Goal: Task Accomplishment & Management: Complete application form

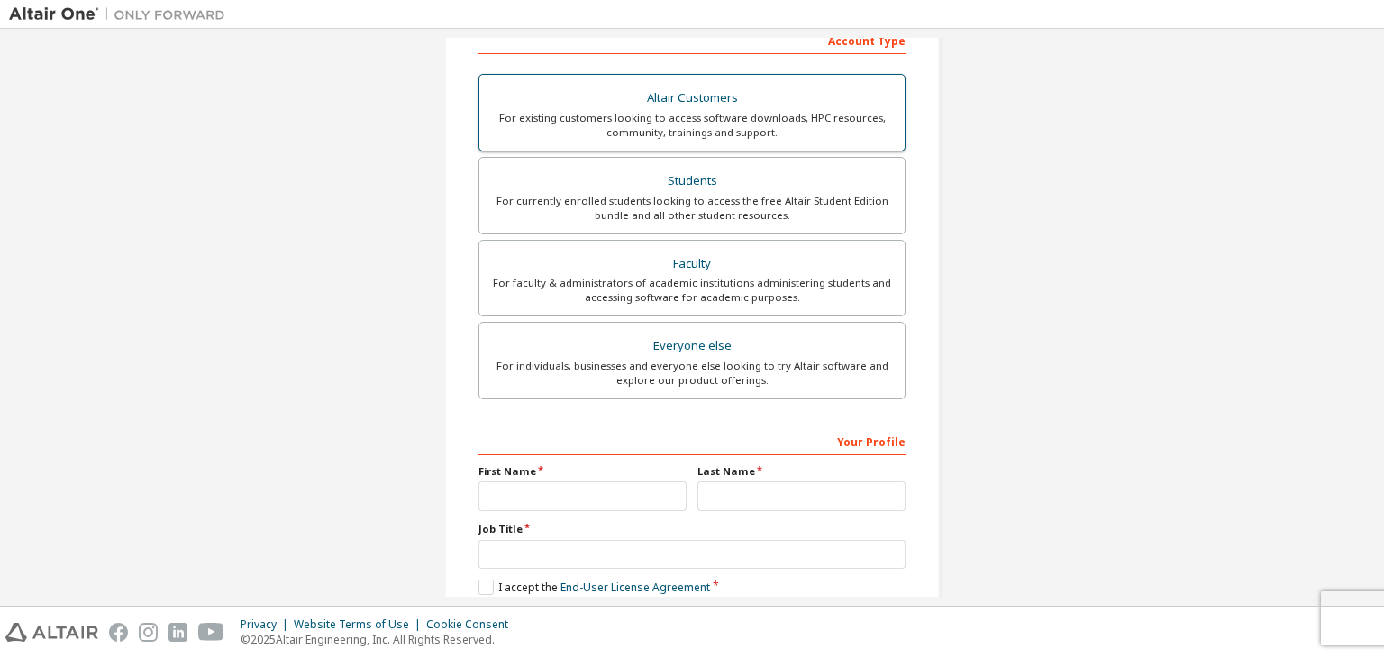
scroll to position [292, 0]
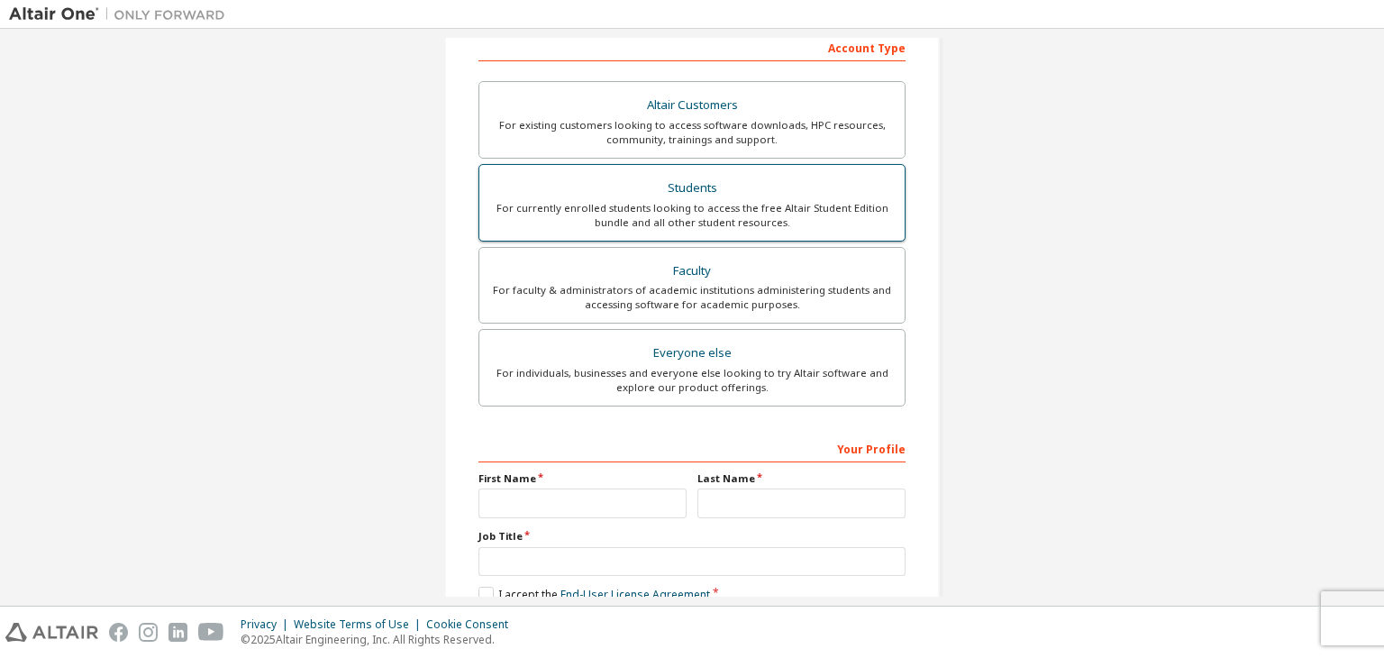
click at [692, 196] on div "Students" at bounding box center [692, 188] width 404 height 25
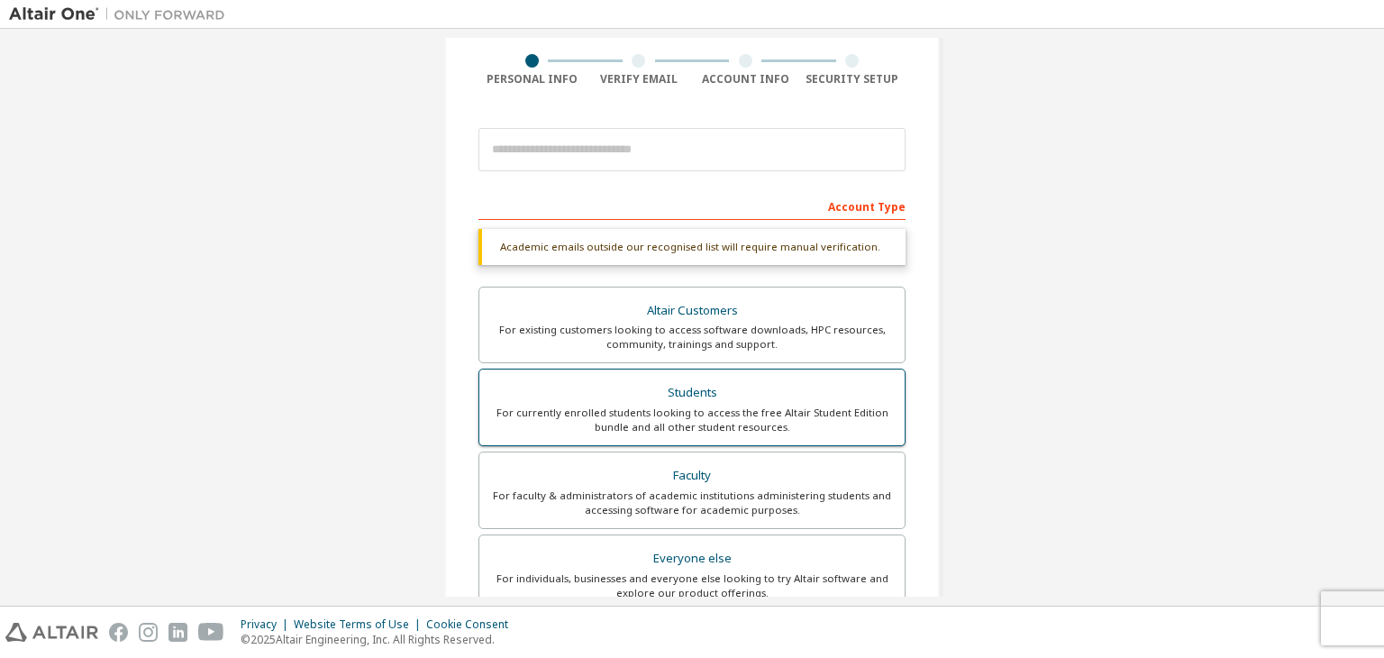
scroll to position [133, 0]
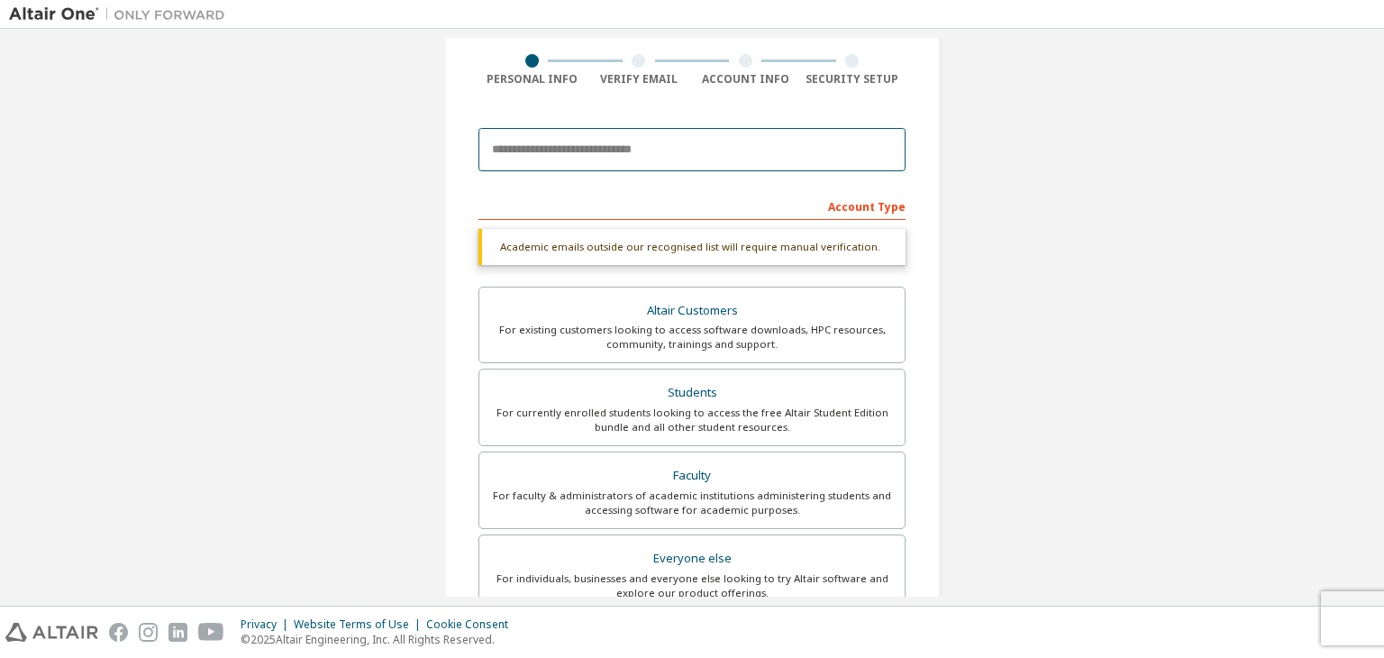
click at [692, 149] on input "email" at bounding box center [692, 149] width 427 height 43
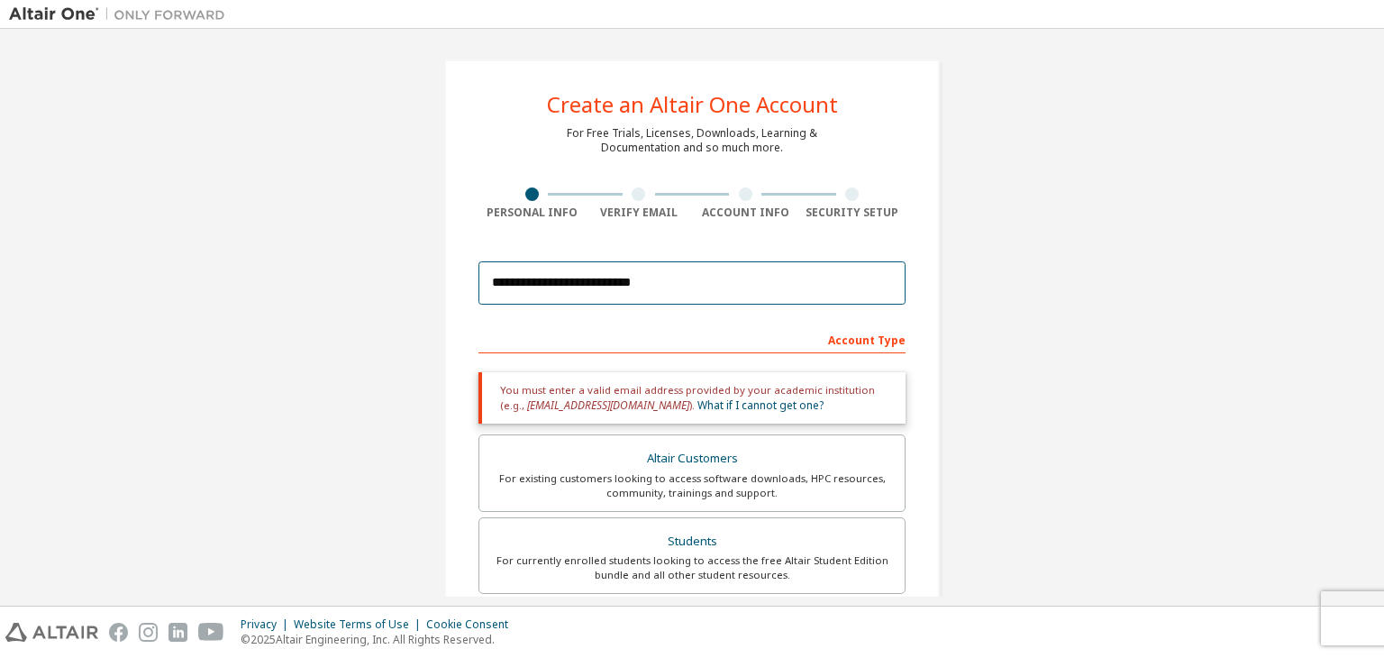
scroll to position [3, 0]
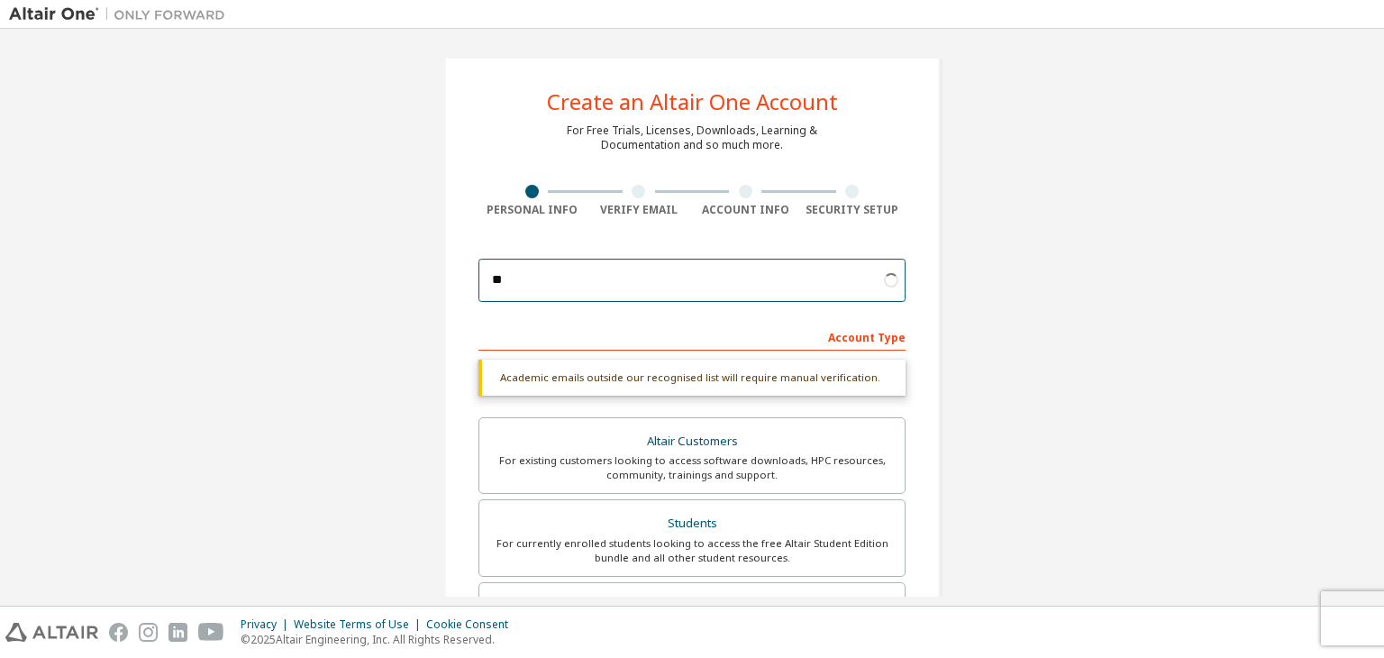
type input "*"
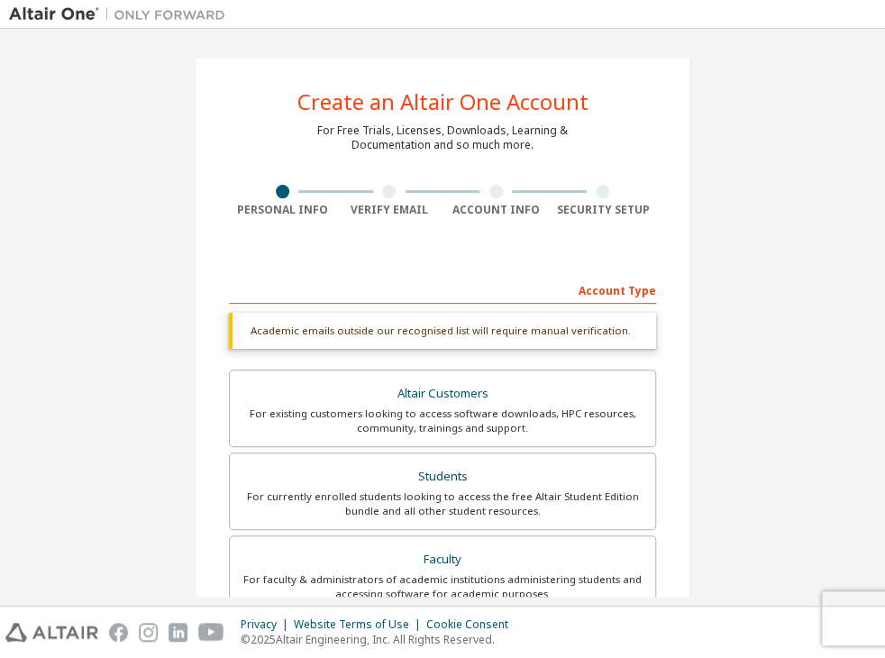
click at [484, 244] on div "Create an Altair One Account For Free Trials, Licenses, Downloads, Learning & D…" at bounding box center [443, 512] width 496 height 911
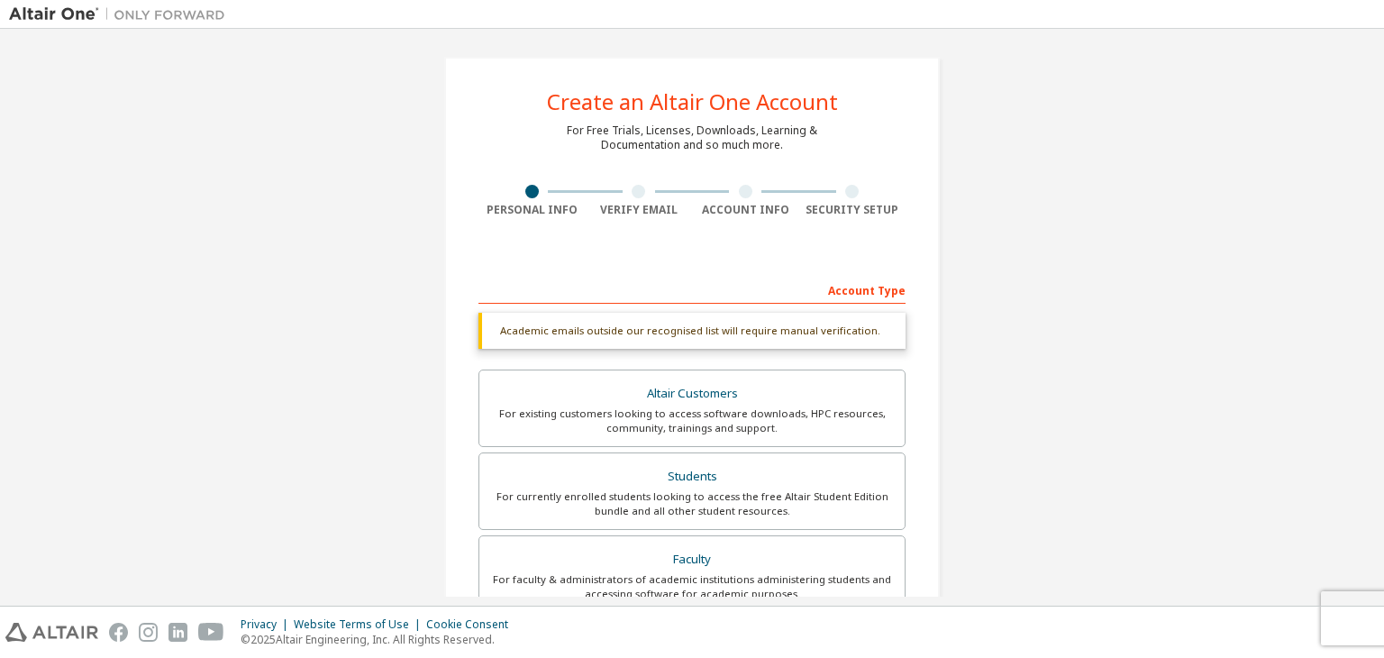
click at [851, 242] on div "Create an Altair One Account For Free Trials, Licenses, Downloads, Learning & D…" at bounding box center [692, 512] width 496 height 911
drag, startPoint x: 851, startPoint y: 242, endPoint x: 825, endPoint y: 276, distance: 41.8
click at [825, 276] on div "Create an Altair One Account For Free Trials, Licenses, Downloads, Learning & D…" at bounding box center [692, 512] width 496 height 911
click at [825, 276] on div "Account Type" at bounding box center [692, 289] width 427 height 29
drag, startPoint x: 825, startPoint y: 276, endPoint x: 797, endPoint y: 329, distance: 60.5
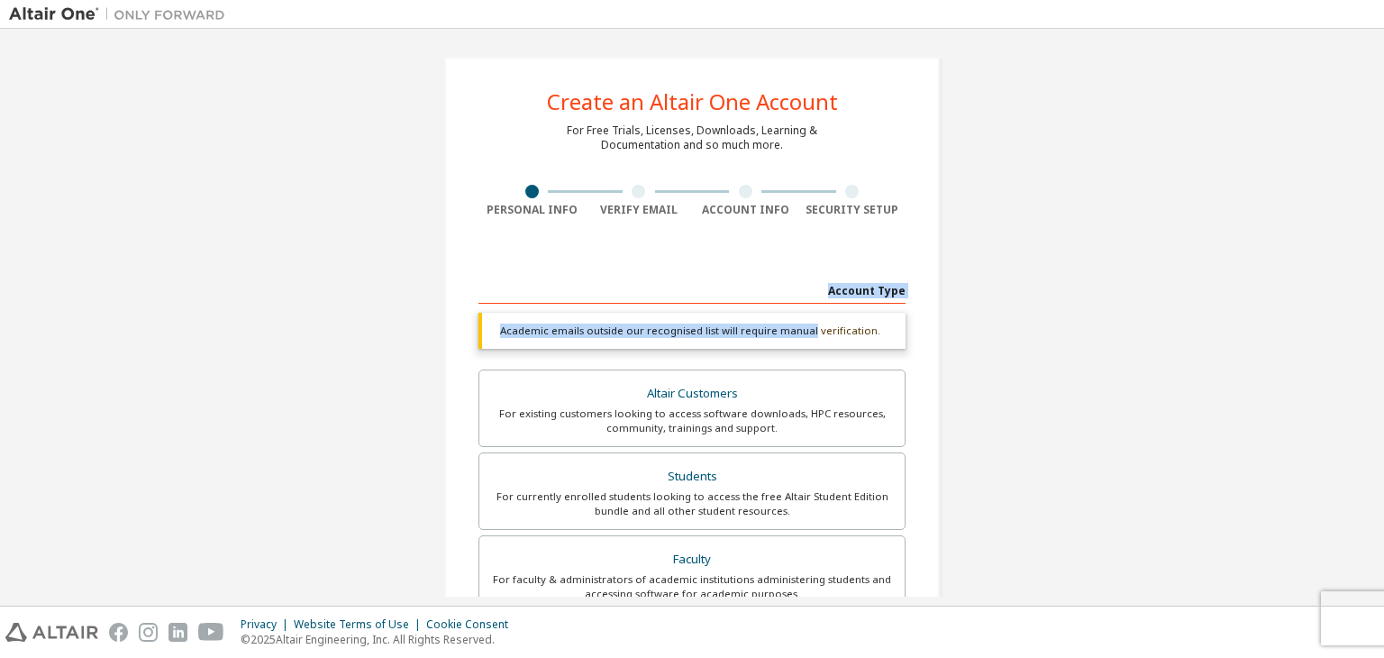
click at [797, 329] on div "Account Type Academic emails outside our recognised list will require manual ve…" at bounding box center [692, 615] width 427 height 680
click at [717, 261] on div at bounding box center [692, 257] width 427 height 14
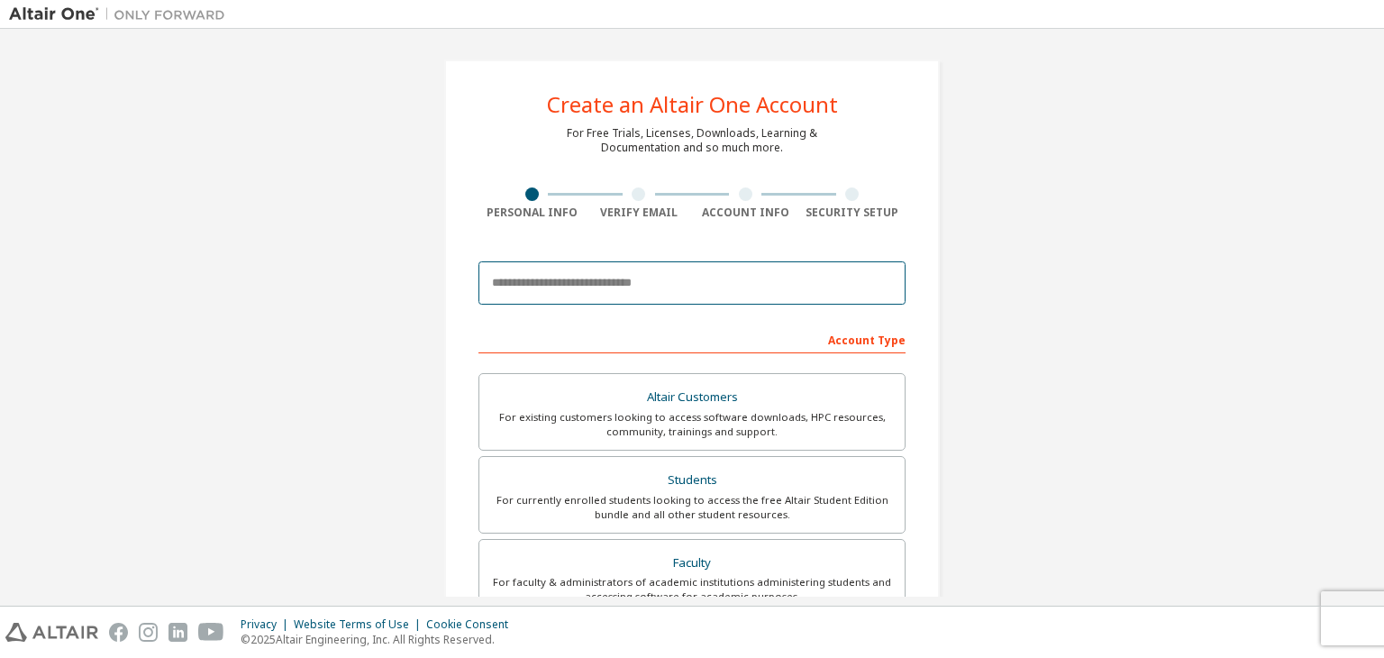
click at [607, 274] on input "email" at bounding box center [692, 282] width 427 height 43
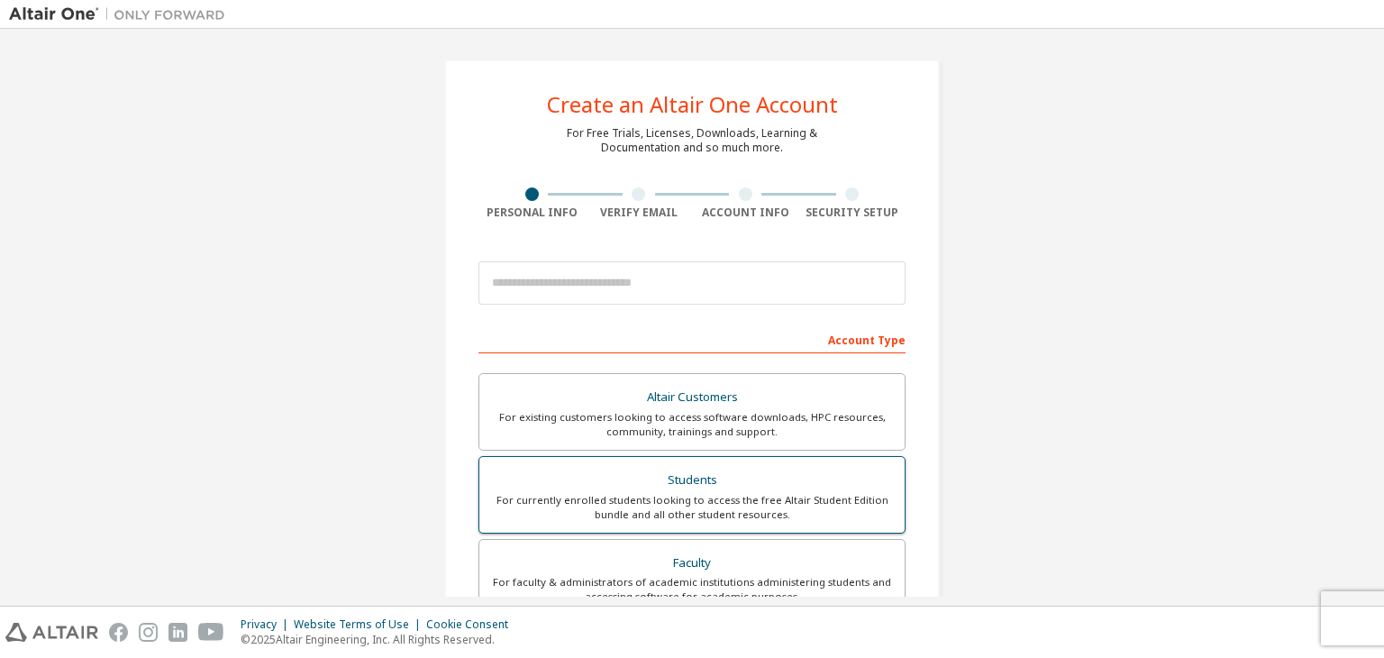
click at [638, 514] on div "For currently enrolled students looking to access the free Altair Student Editi…" at bounding box center [692, 507] width 404 height 29
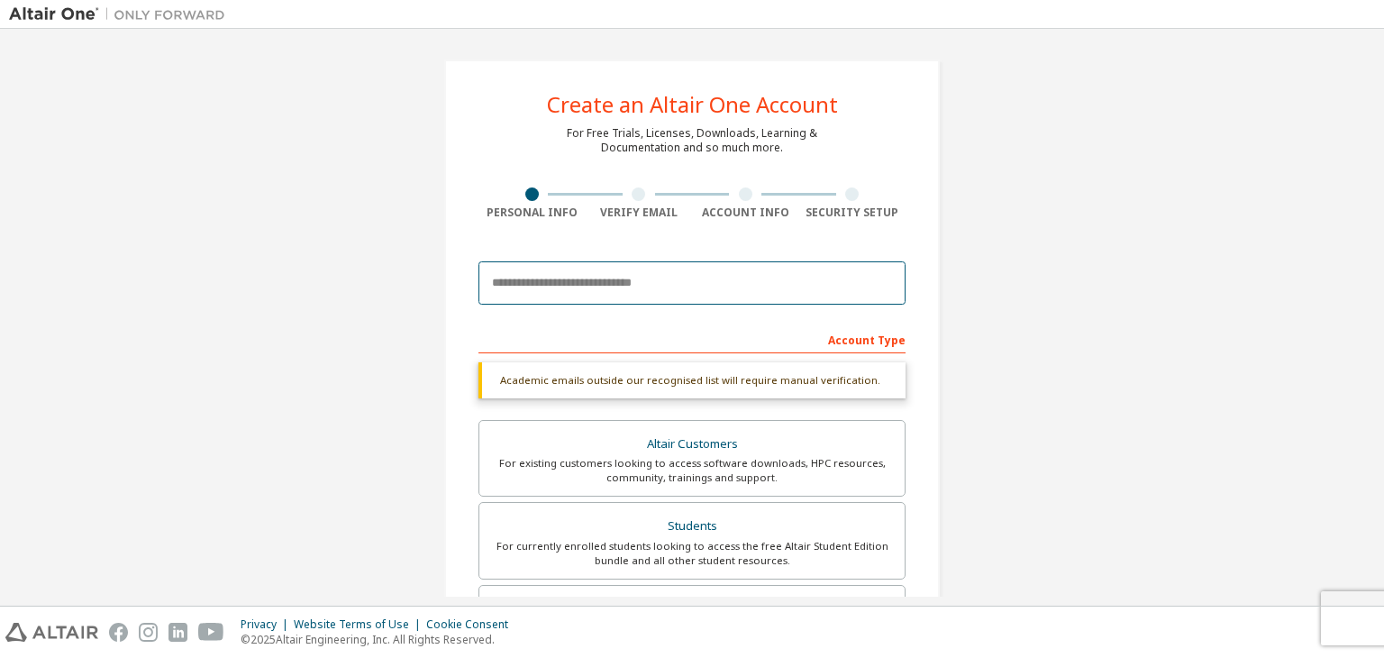
click at [566, 282] on input "email" at bounding box center [692, 282] width 427 height 43
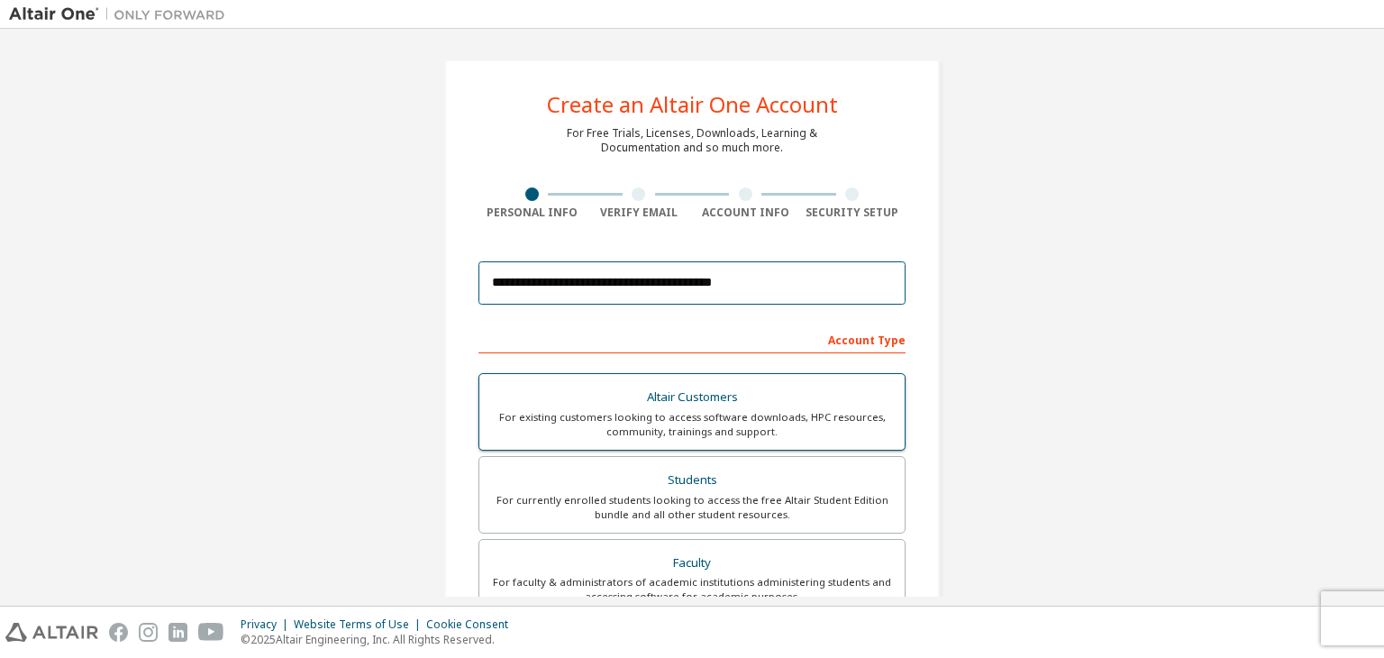
scroll to position [392, 0]
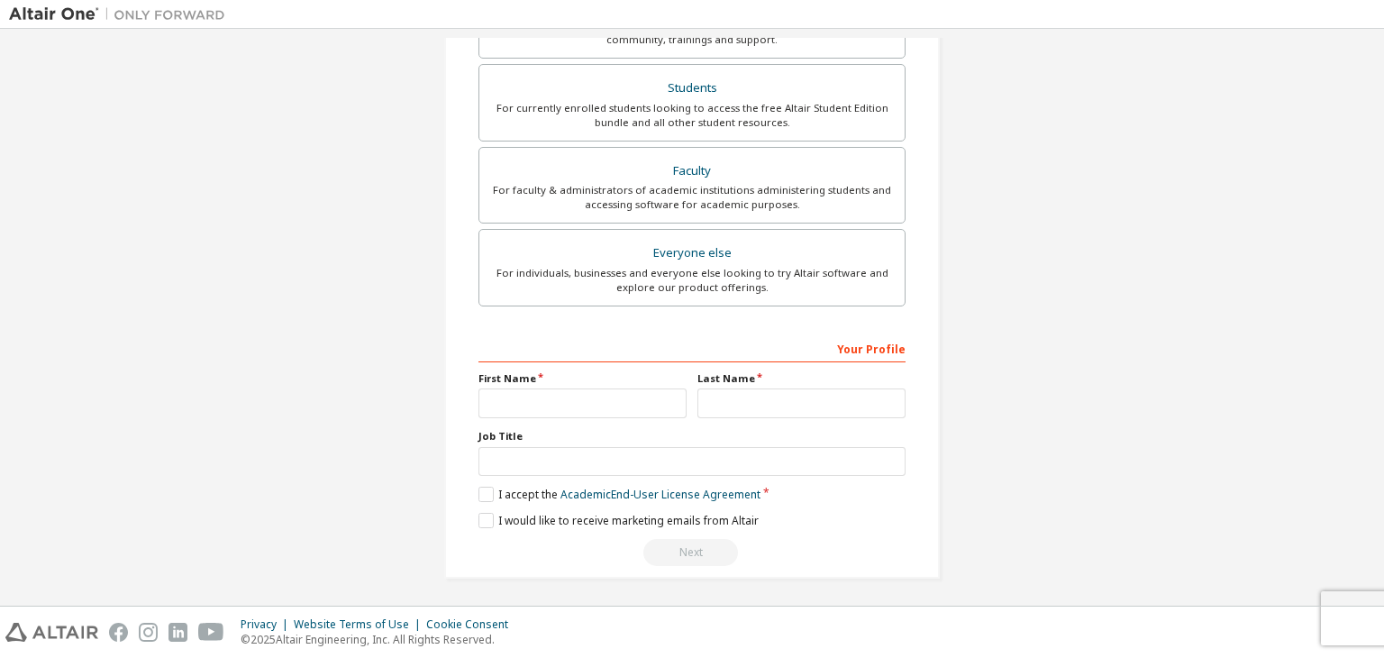
type input "**********"
click at [588, 383] on div "First Name" at bounding box center [582, 394] width 219 height 47
click at [588, 390] on input "text" at bounding box center [583, 403] width 208 height 30
type input "*******"
type input "******"
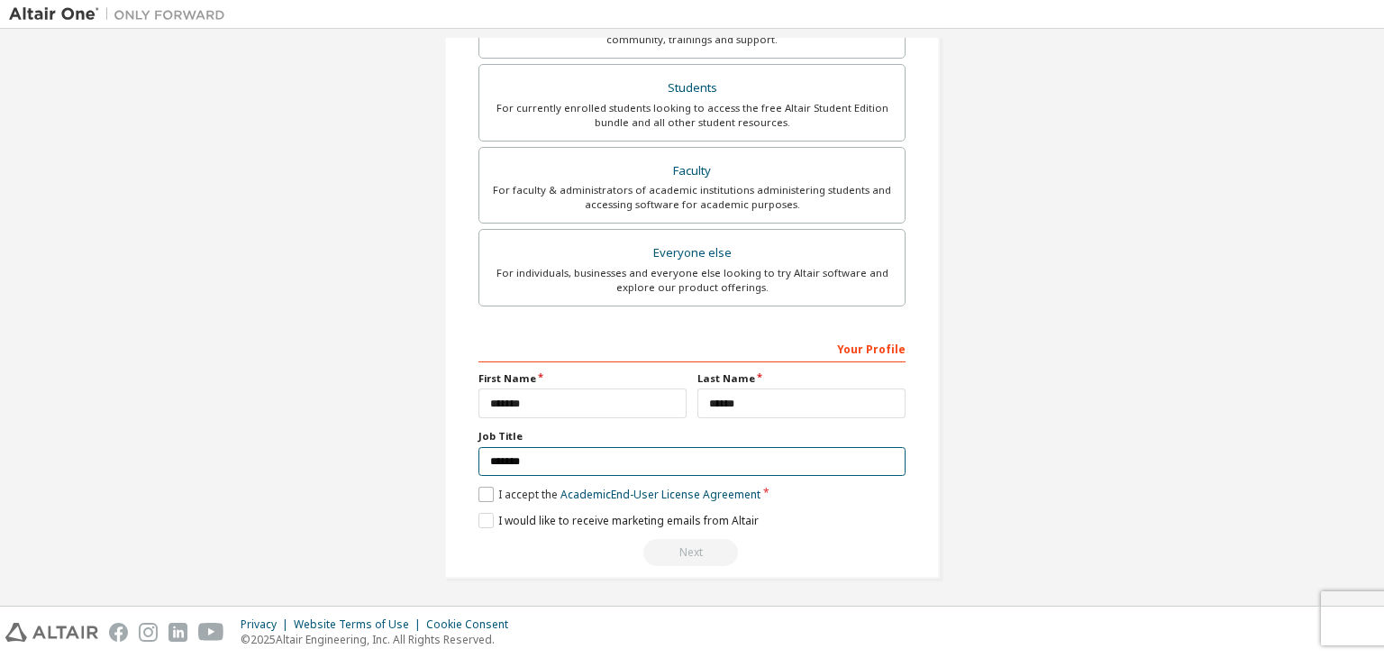
type input "*******"
click at [483, 489] on label "I accept the Academic End-User License Agreement" at bounding box center [620, 494] width 282 height 15
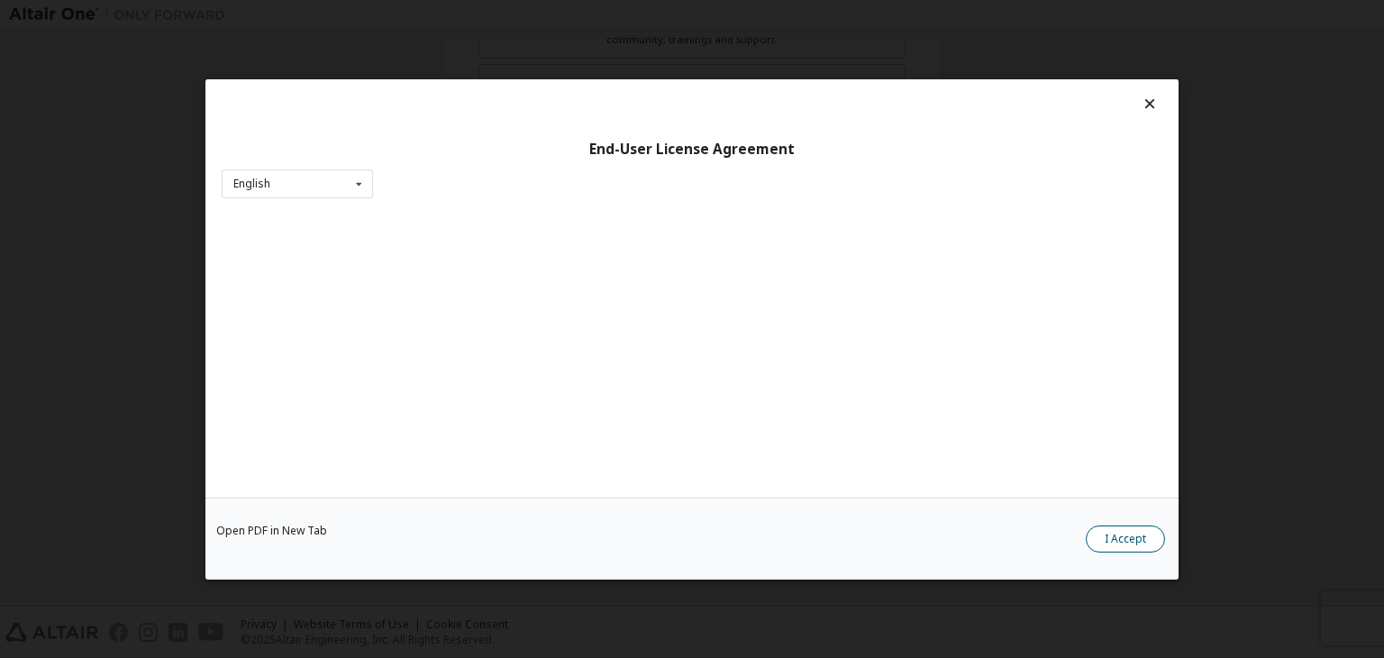
scroll to position [28, 0]
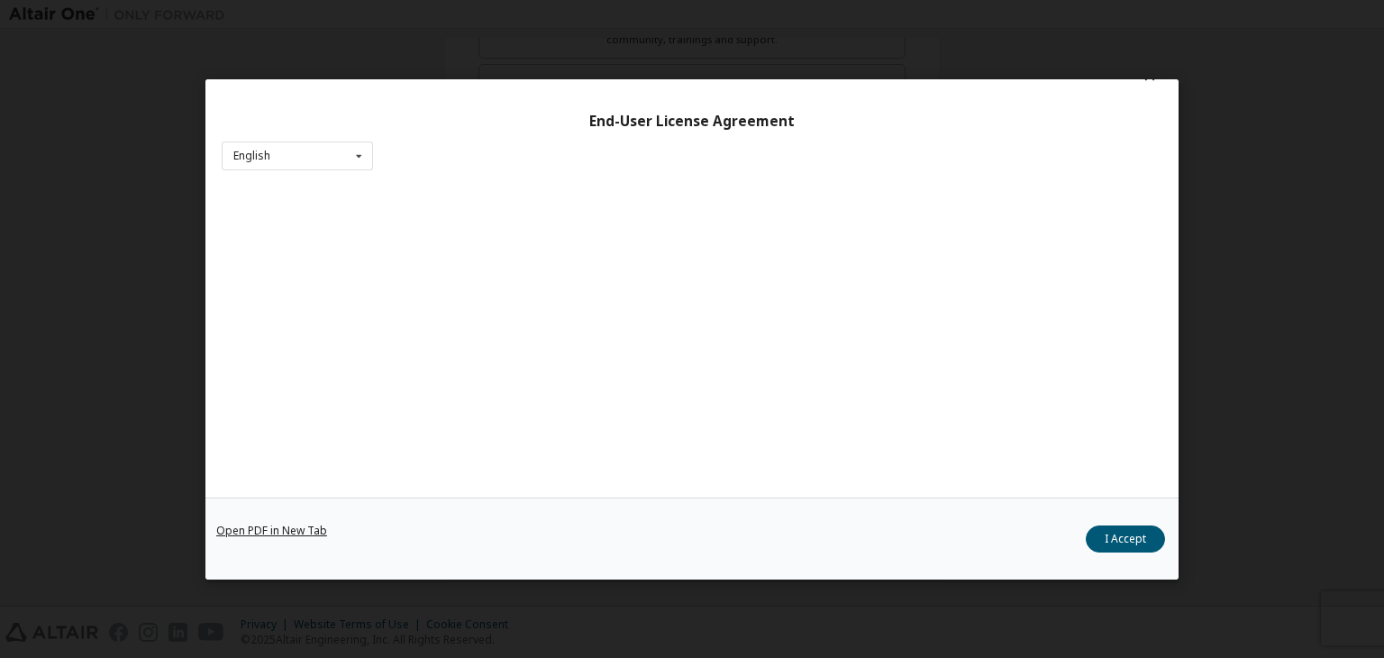
click at [241, 525] on link "Open PDF in New Tab" at bounding box center [271, 530] width 111 height 11
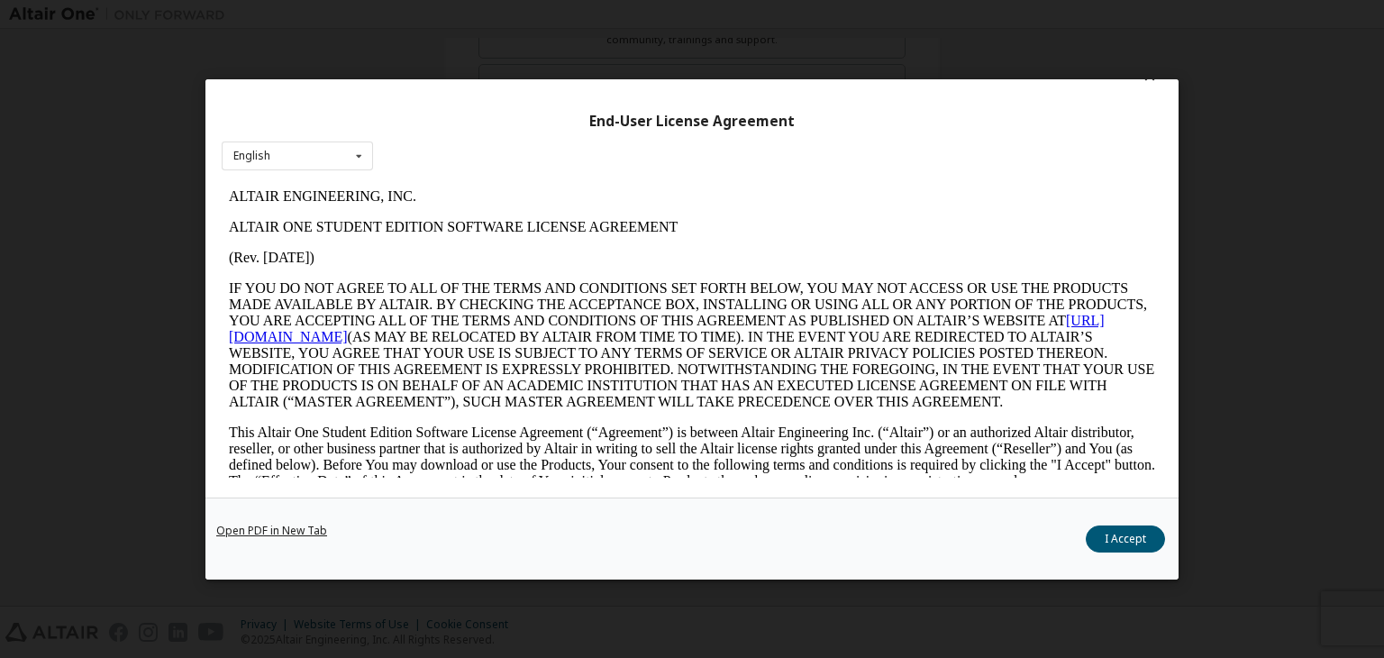
scroll to position [0, 0]
click at [1136, 534] on button "I Accept" at bounding box center [1125, 538] width 79 height 27
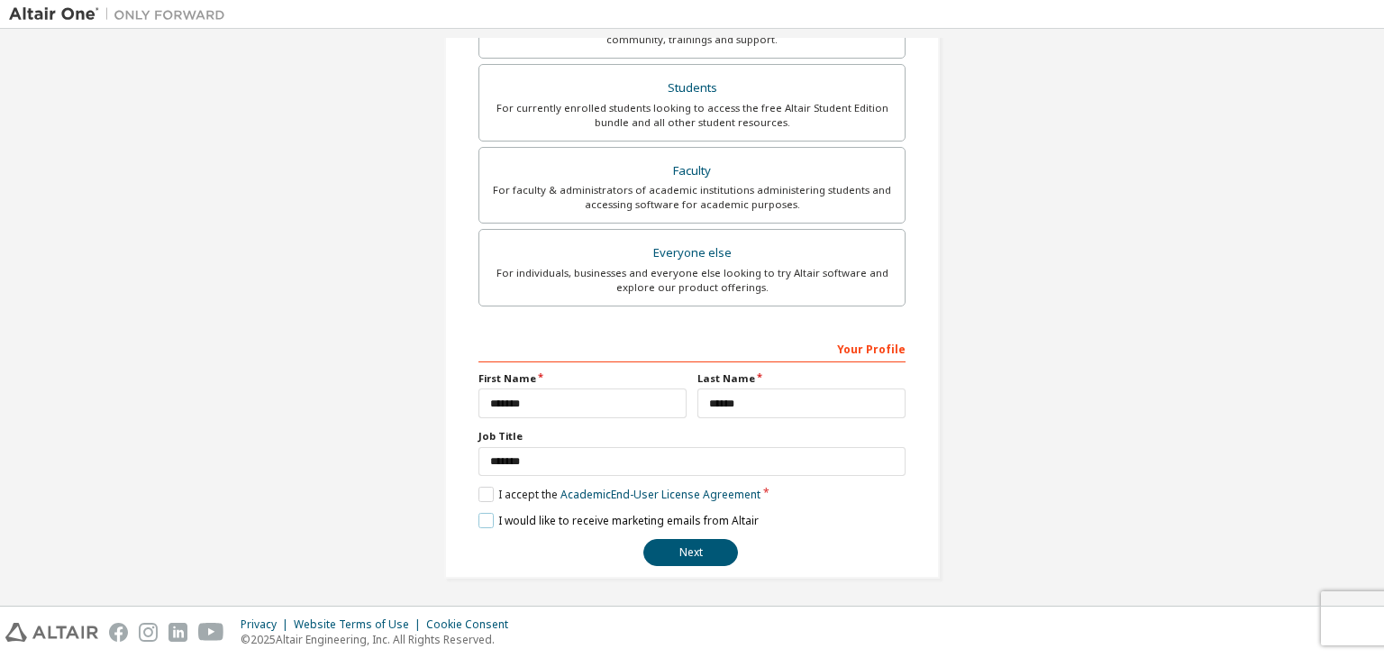
click at [487, 519] on label "I would like to receive marketing emails from Altair" at bounding box center [619, 520] width 280 height 15
click at [479, 517] on label "I would like to receive marketing emails from Altair" at bounding box center [619, 520] width 280 height 15
click at [682, 543] on button "Next" at bounding box center [690, 552] width 95 height 27
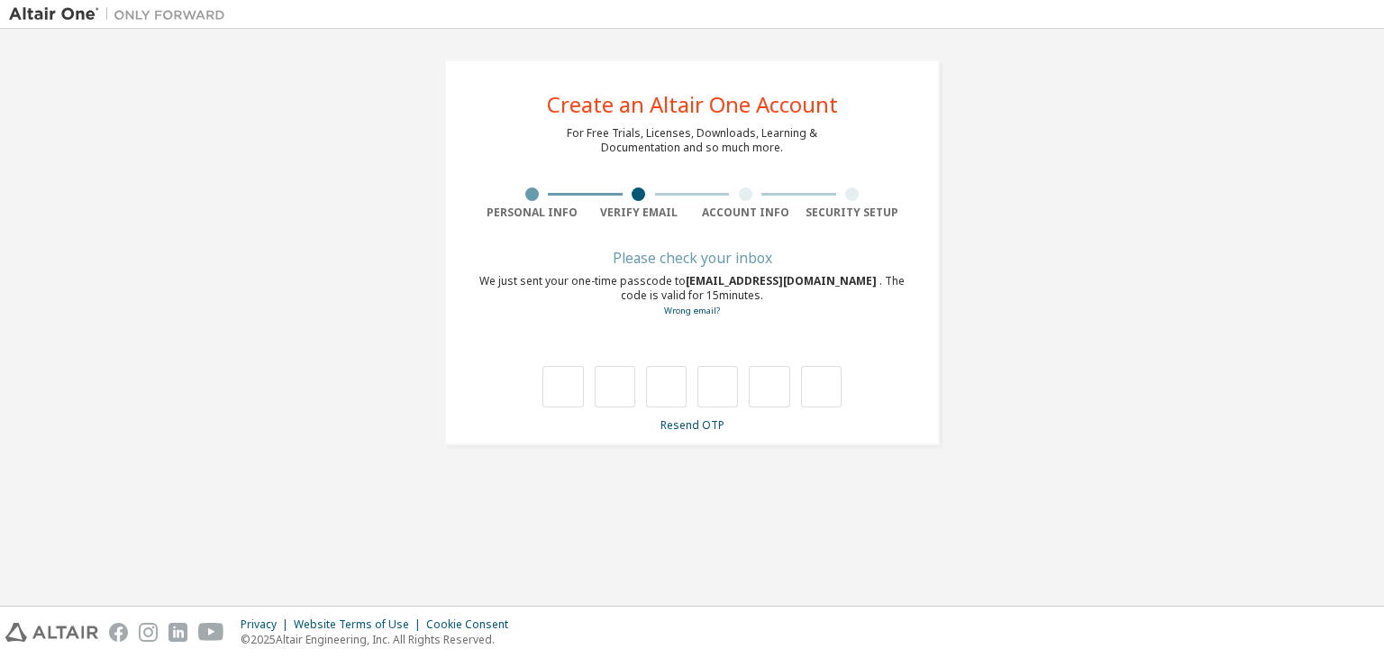
type input "*"
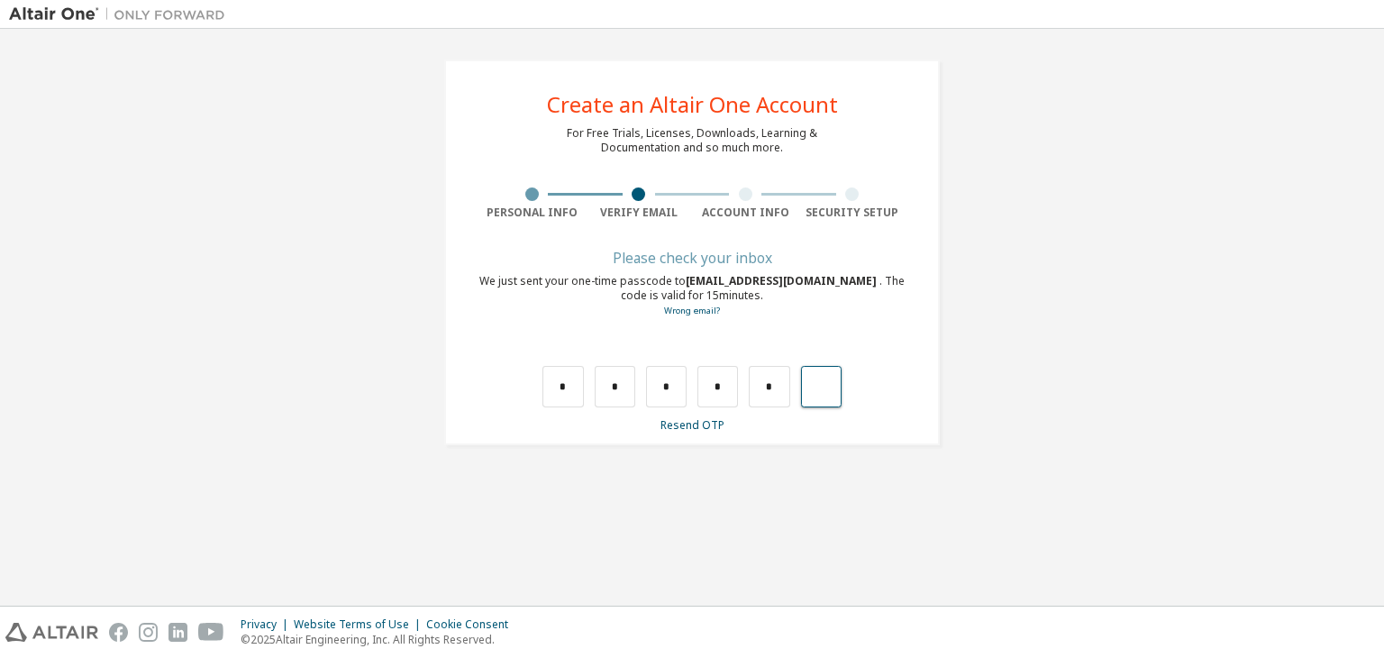
type input "*"
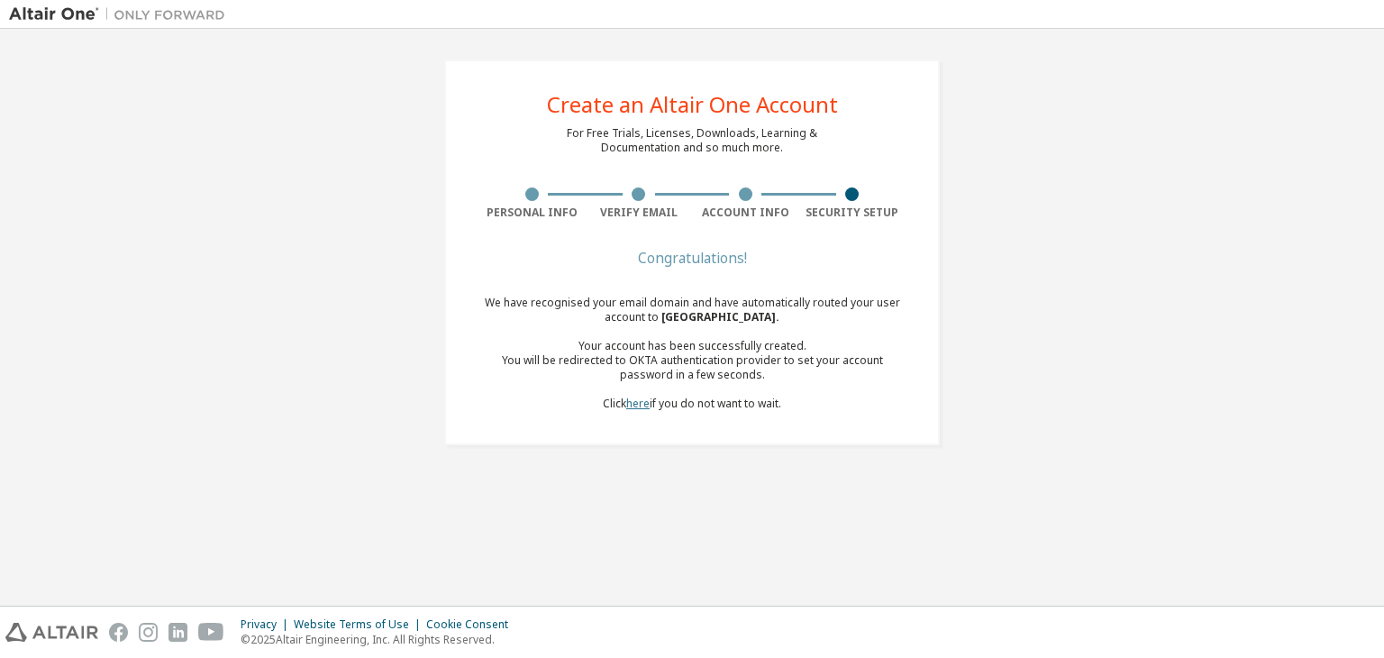
click at [639, 400] on link "here" at bounding box center [637, 403] width 23 height 15
